Goal: Find specific page/section: Locate a particular part of the current website

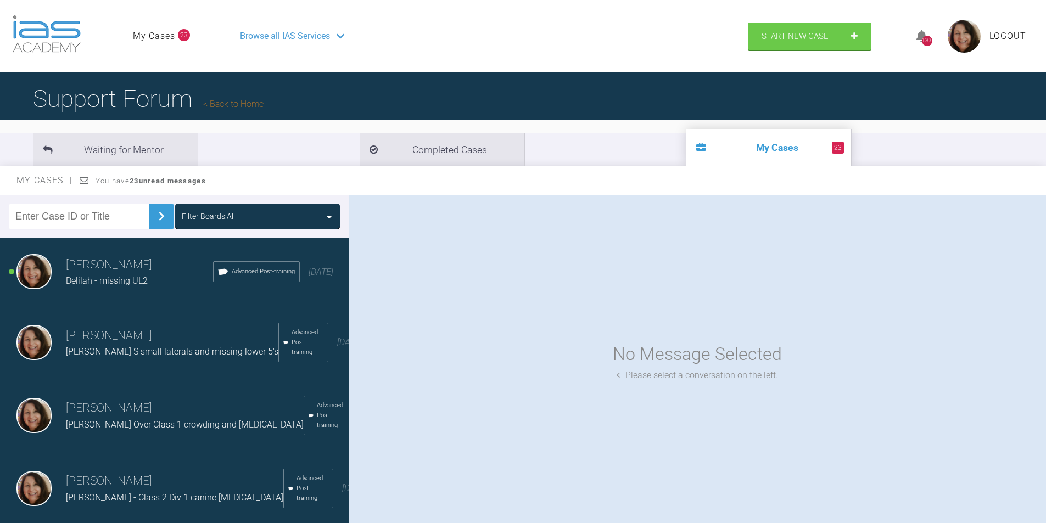
click at [82, 213] on input "text" at bounding box center [79, 216] width 141 height 25
type input "eugene"
click at [153, 217] on img at bounding box center [162, 217] width 18 height 18
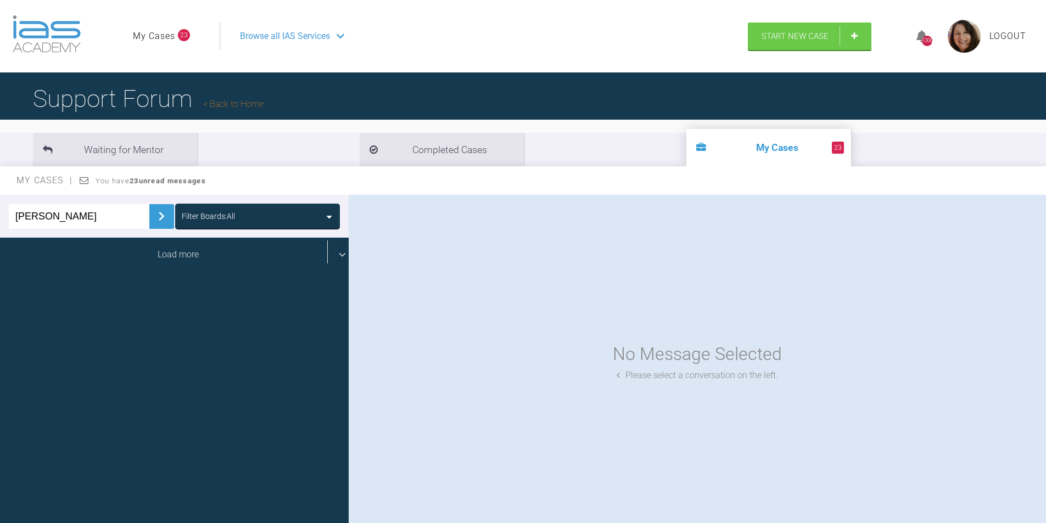
click at [164, 252] on div "Load more" at bounding box center [178, 255] width 357 height 34
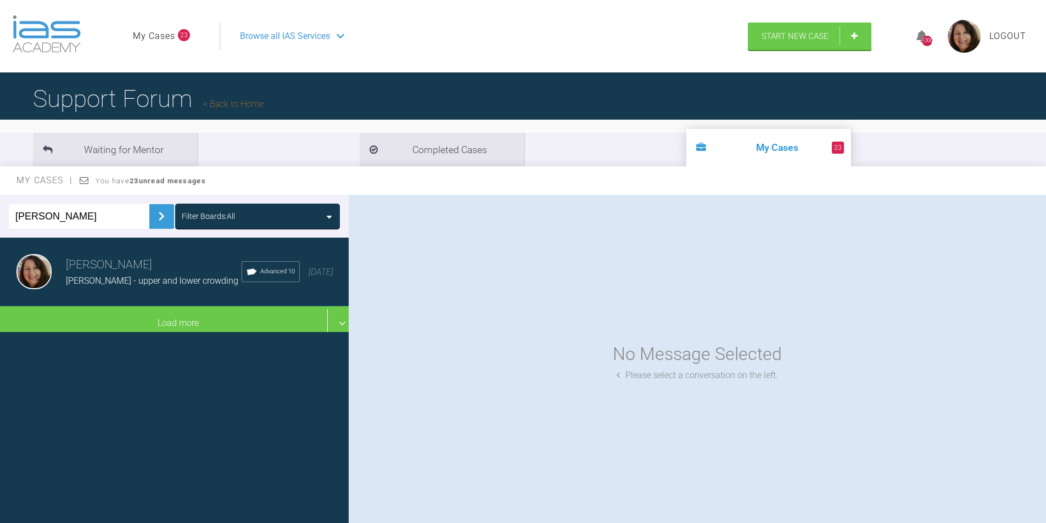
click at [97, 274] on div "Eugene M - upper and lower crowding" at bounding box center [154, 281] width 176 height 14
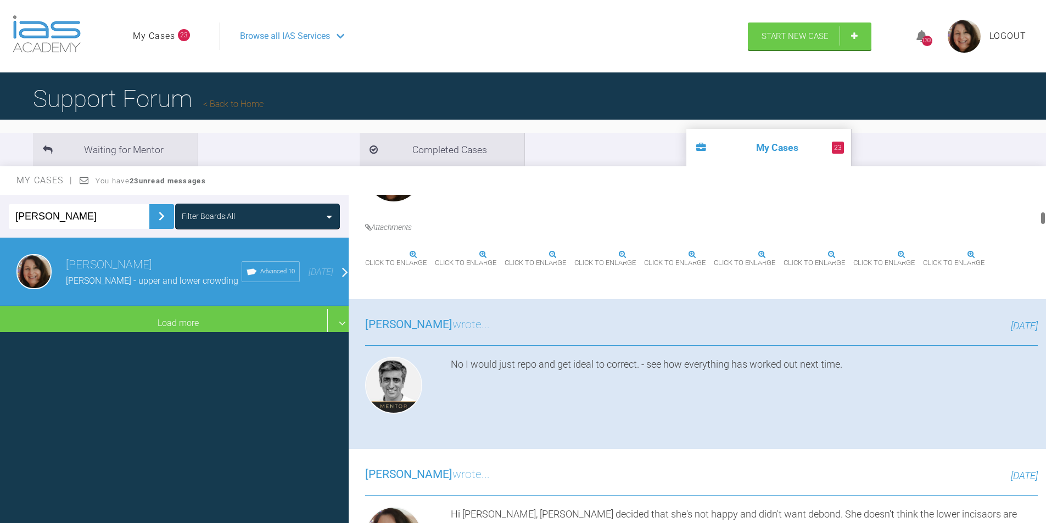
scroll to position [314, 0]
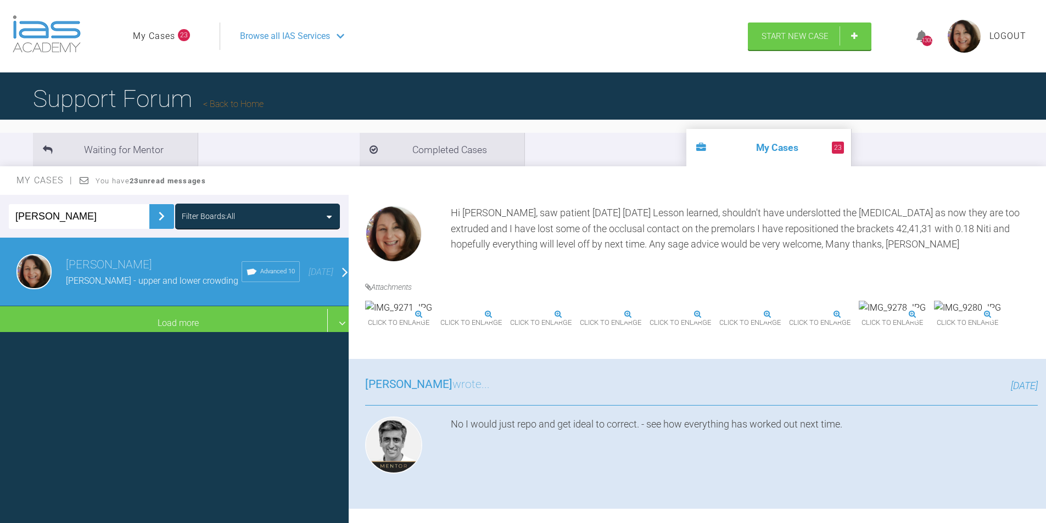
drag, startPoint x: 1042, startPoint y: 205, endPoint x: 1048, endPoint y: 216, distance: 12.8
click at [1046, 216] on html "My Cases 23 Logout Browse all IAS Services Start New Case 1300 Logout Support F…" at bounding box center [523, 319] width 1046 height 638
